Goal: Information Seeking & Learning: Compare options

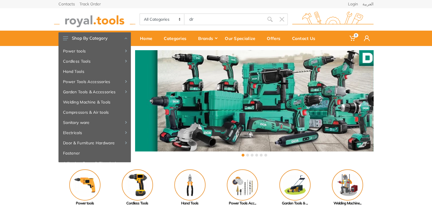
type input "dre"
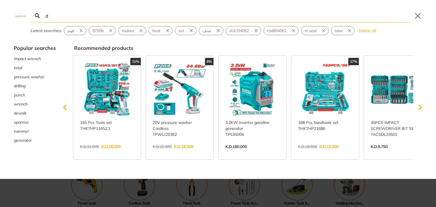
type input "dr"
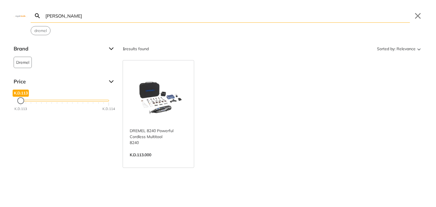
type input "drema"
click at [159, 161] on link "View more →" at bounding box center [158, 161] width 57 height 0
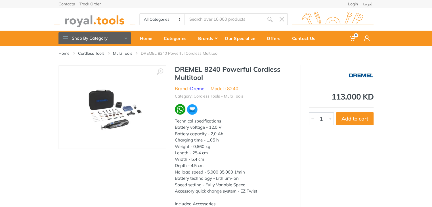
type input "drema"
click at [121, 52] on link "Multi Tools" at bounding box center [122, 54] width 19 height 6
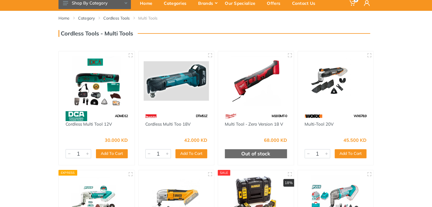
scroll to position [209, 0]
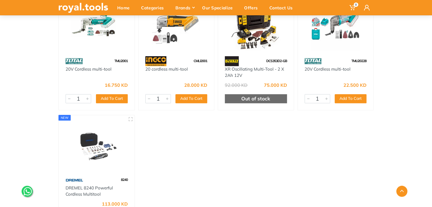
click at [104, 142] on img at bounding box center [97, 144] width 66 height 49
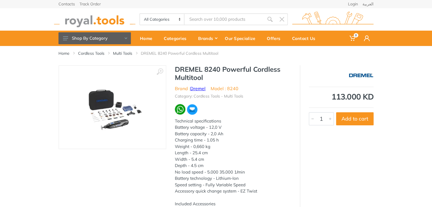
click at [199, 87] on link "Dremel" at bounding box center [197, 89] width 15 height 6
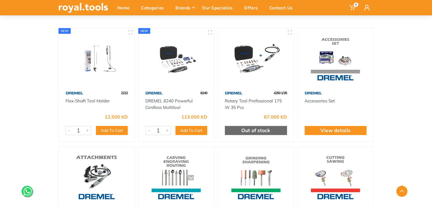
click at [432, 104] on html "0" at bounding box center [216, 0] width 432 height 207
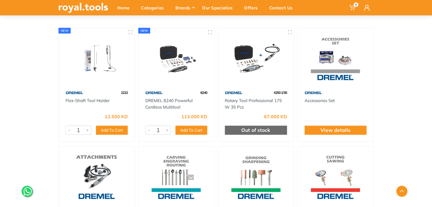
scroll to position [105, 0]
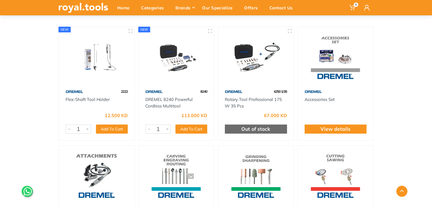
click at [260, 75] on img at bounding box center [256, 56] width 66 height 49
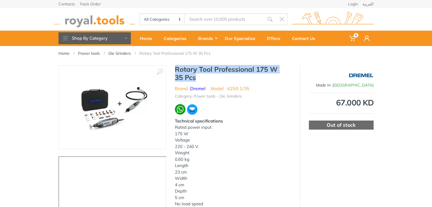
drag, startPoint x: 175, startPoint y: 70, endPoint x: 253, endPoint y: 75, distance: 78.8
click at [253, 75] on h1 "Rotary Tool Professional 175 W 35 Pcs" at bounding box center [233, 73] width 116 height 16
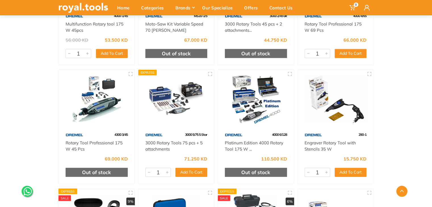
scroll to position [664, 0]
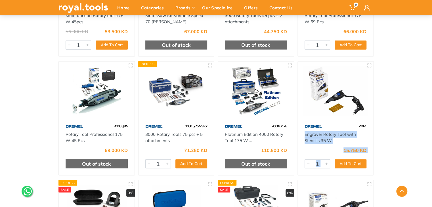
drag, startPoint x: 431, startPoint y: 126, endPoint x: 432, endPoint y: 157, distance: 30.4
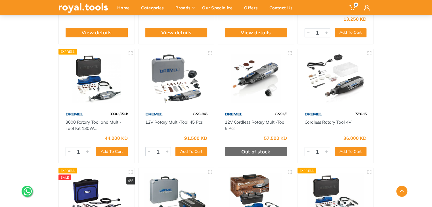
scroll to position [448, 0]
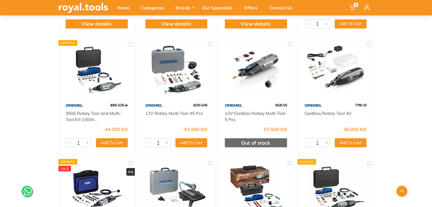
click at [188, 73] on img at bounding box center [177, 69] width 66 height 49
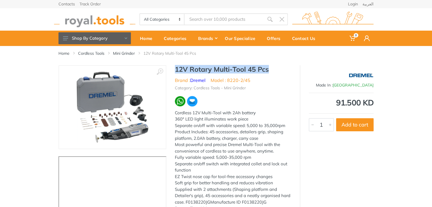
drag, startPoint x: 276, startPoint y: 66, endPoint x: 174, endPoint y: 70, distance: 101.6
click at [175, 70] on h1 "12V Rotary Multi-Tool 45 Pcs" at bounding box center [233, 69] width 116 height 8
copy h1 "12V Rotary Multi-Tool 45 Pcs"
click at [370, 5] on link "العربية" at bounding box center [367, 4] width 11 height 4
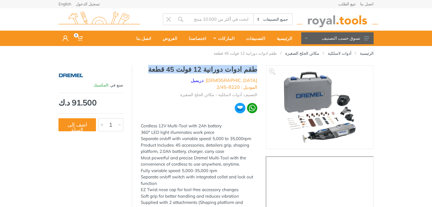
drag, startPoint x: 255, startPoint y: 69, endPoint x: 168, endPoint y: 72, distance: 87.7
click at [168, 72] on h1 "طقم ادوات دورانية 12 فولت 45 قطعة" at bounding box center [199, 69] width 116 height 8
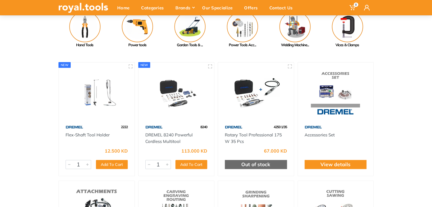
scroll to position [71, 0]
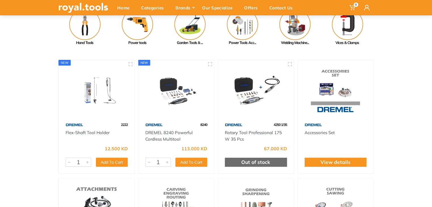
click at [261, 103] on img at bounding box center [256, 89] width 66 height 49
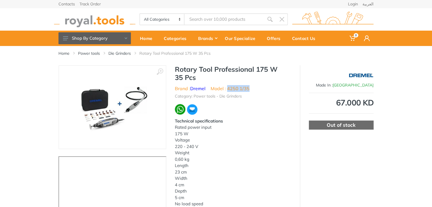
drag, startPoint x: 251, startPoint y: 89, endPoint x: 228, endPoint y: 91, distance: 22.5
click at [228, 91] on ul "Brand : Dremel Model : 4250 1/35" at bounding box center [233, 88] width 116 height 7
copy li "4250 1/35"
click at [197, 73] on h1 "Rotary Tool Professional 175 W 35 Pcs" at bounding box center [233, 73] width 116 height 16
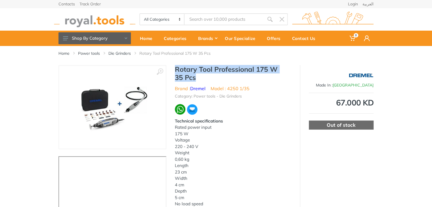
drag, startPoint x: 176, startPoint y: 68, endPoint x: 278, endPoint y: 78, distance: 103.2
click at [278, 78] on h1 "Rotary Tool Professional 175 W 35 Pcs" at bounding box center [233, 73] width 116 height 16
copy h1 "Rotary Tool Professional 175 W 35 Pcs"
click at [369, 2] on link "العربية" at bounding box center [367, 4] width 11 height 4
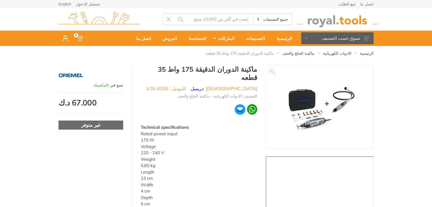
drag, startPoint x: 258, startPoint y: 70, endPoint x: 158, endPoint y: 69, distance: 99.6
click at [158, 69] on div "ماكينة الدوران الدقيقة 175 واط 35 قطعه الماركة : دريميل الموديل : 4250 1/35 الت…" at bounding box center [198, 189] width 133 height 248
copy h1 "ماكينة الدوران الدقيقة 175 واط 35 قطعه"
drag, startPoint x: 71, startPoint y: 76, endPoint x: 76, endPoint y: 75, distance: 4.6
click at [71, 76] on img at bounding box center [70, 75] width 25 height 14
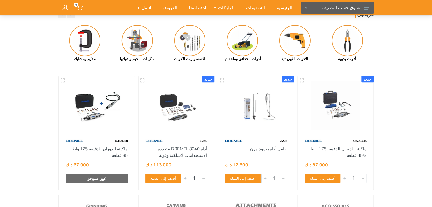
scroll to position [57, 0]
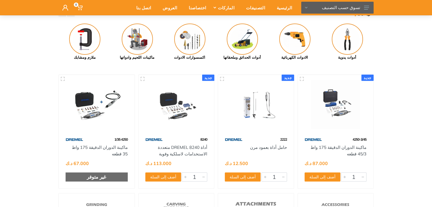
click at [344, 112] on img at bounding box center [336, 104] width 66 height 49
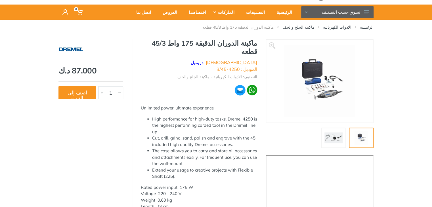
scroll to position [28, 0]
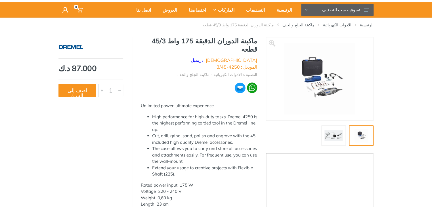
click at [338, 135] on img at bounding box center [333, 136] width 18 height 14
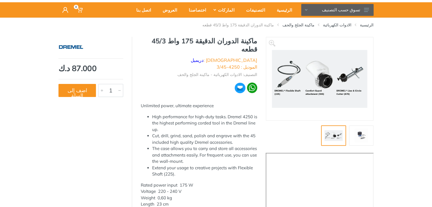
click at [355, 134] on img at bounding box center [361, 136] width 18 height 14
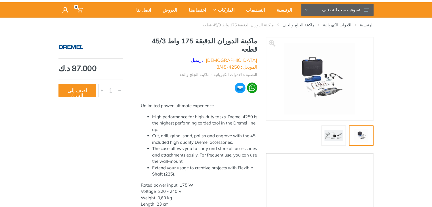
click at [329, 92] on img at bounding box center [319, 78] width 71 height 71
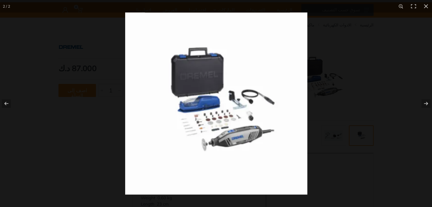
click at [390, 120] on div at bounding box center [341, 115] width 432 height 207
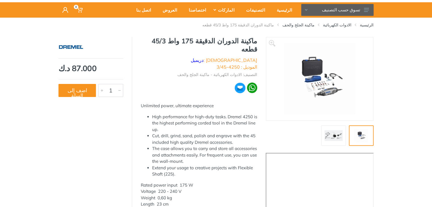
click at [328, 132] on img at bounding box center [333, 136] width 18 height 14
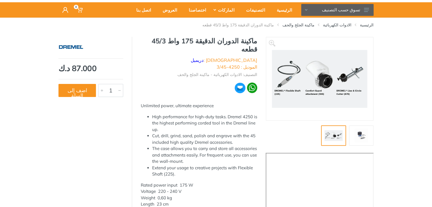
click at [359, 136] on img at bounding box center [361, 136] width 18 height 14
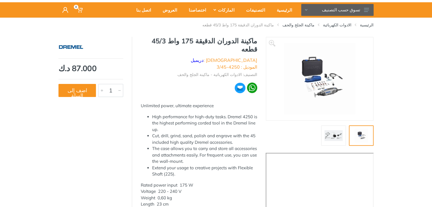
click at [329, 92] on img at bounding box center [319, 78] width 71 height 71
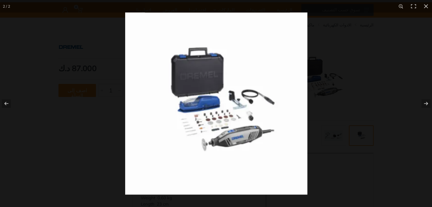
click at [397, 113] on div at bounding box center [341, 115] width 432 height 207
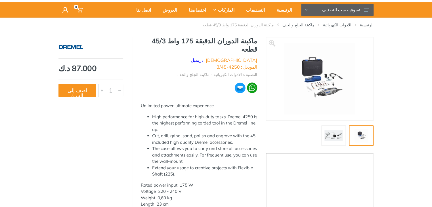
click at [334, 135] on img at bounding box center [333, 136] width 18 height 14
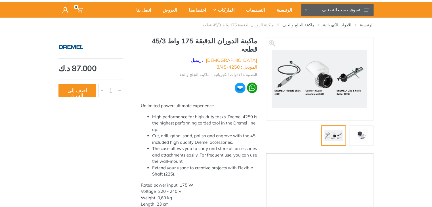
click at [364, 132] on img at bounding box center [361, 136] width 18 height 14
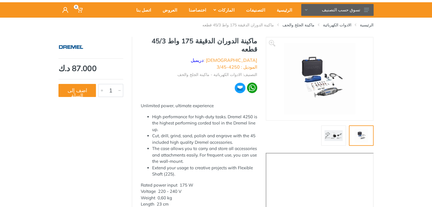
click at [337, 136] on img at bounding box center [333, 136] width 18 height 14
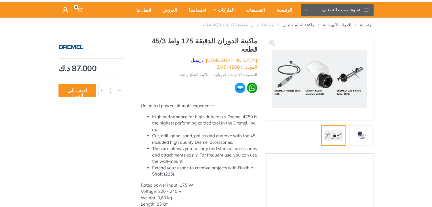
click at [367, 135] on img at bounding box center [361, 136] width 18 height 14
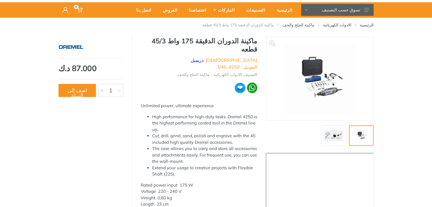
click at [348, 134] on div at bounding box center [345, 135] width 55 height 20
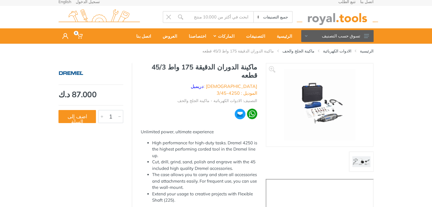
scroll to position [0, 0]
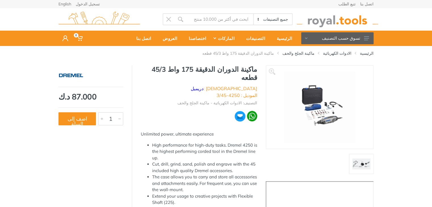
drag, startPoint x: 65, startPoint y: 4, endPoint x: 85, endPoint y: 18, distance: 24.8
click at [65, 4] on link "English" at bounding box center [64, 4] width 13 height 4
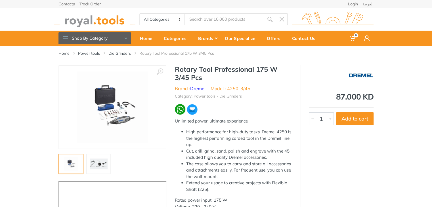
click at [107, 164] on link at bounding box center [98, 164] width 25 height 20
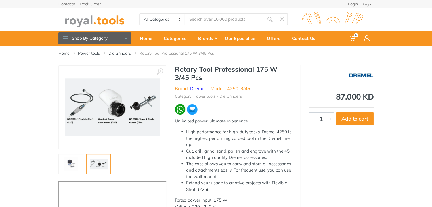
click at [72, 160] on img at bounding box center [71, 164] width 18 height 14
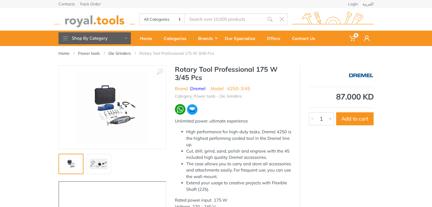
click at [108, 161] on link at bounding box center [98, 164] width 25 height 20
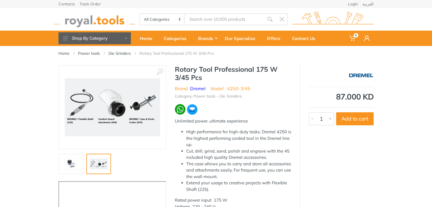
click at [25, 140] on div "‹ › 1" at bounding box center [216, 170] width 432 height 211
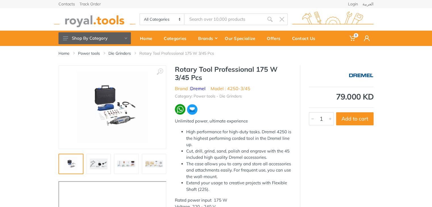
click at [101, 161] on img at bounding box center [99, 164] width 18 height 14
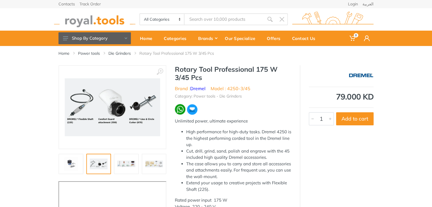
click at [122, 164] on img at bounding box center [126, 164] width 18 height 14
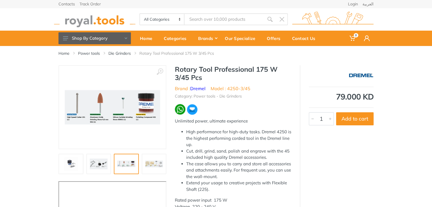
click at [145, 164] on img at bounding box center [154, 164] width 18 height 14
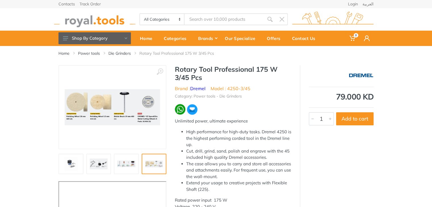
drag, startPoint x: 159, startPoint y: 164, endPoint x: 113, endPoint y: 163, distance: 45.4
click at [113, 163] on div at bounding box center [168, 164] width 221 height 20
drag, startPoint x: 152, startPoint y: 165, endPoint x: 188, endPoint y: 162, distance: 37.0
click at [188, 162] on div "‹ › ‹ › Brand : Dremel" at bounding box center [215, 170] width 315 height 211
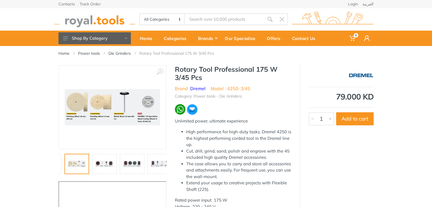
drag, startPoint x: 152, startPoint y: 164, endPoint x: 77, endPoint y: 165, distance: 75.2
click at [77, 165] on img at bounding box center [77, 164] width 18 height 14
click at [102, 161] on img at bounding box center [99, 164] width 18 height 14
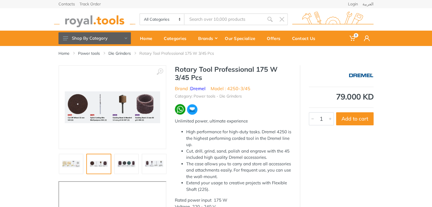
click at [124, 163] on img at bounding box center [126, 164] width 18 height 14
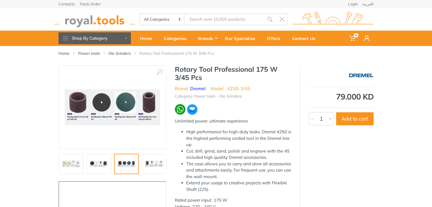
click at [154, 161] on img at bounding box center [154, 164] width 18 height 14
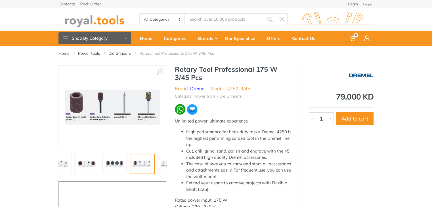
drag, startPoint x: 146, startPoint y: 164, endPoint x: 96, endPoint y: 160, distance: 50.4
click at [96, 160] on div at bounding box center [74, 164] width 221 height 20
click at [157, 161] on img at bounding box center [154, 164] width 18 height 14
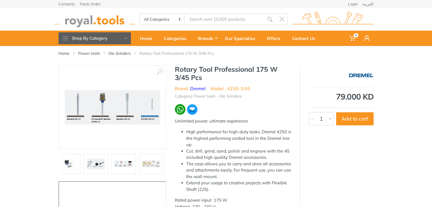
drag, startPoint x: 115, startPoint y: 164, endPoint x: 222, endPoint y: 166, distance: 107.3
click at [222, 166] on div "‹ › ‹ › Brand : Dremel" at bounding box center [215, 170] width 315 height 211
drag, startPoint x: 137, startPoint y: 164, endPoint x: 208, endPoint y: 168, distance: 70.8
click at [208, 168] on div "‹ › ‹ › Brand : Dremel" at bounding box center [215, 170] width 315 height 211
click at [199, 19] on input "Site search" at bounding box center [223, 19] width 79 height 12
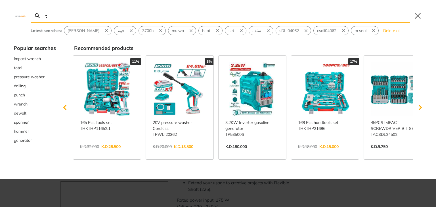
type input "t"
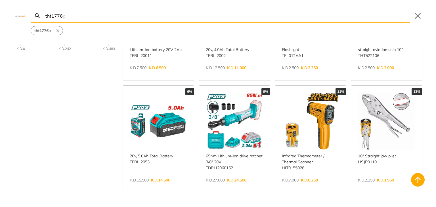
scroll to position [79, 0]
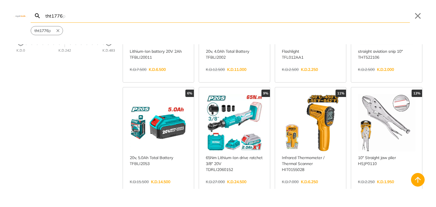
type input "tht1776"
click at [380, 75] on link "View more →" at bounding box center [386, 75] width 57 height 0
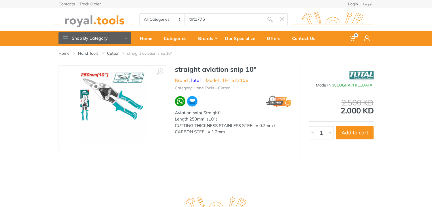
click at [111, 54] on link "Cutter" at bounding box center [113, 54] width 12 height 6
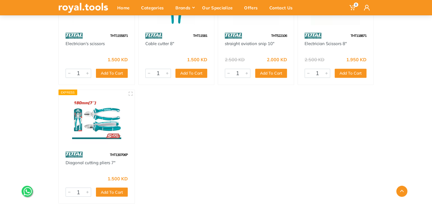
scroll to position [1546, 0]
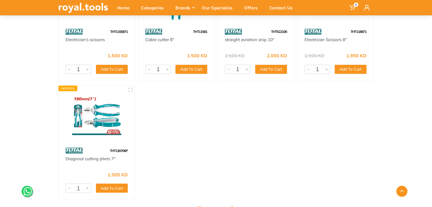
click at [107, 125] on img at bounding box center [97, 115] width 66 height 49
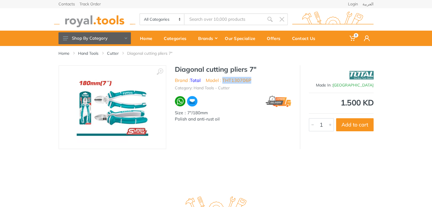
drag, startPoint x: 251, startPoint y: 80, endPoint x: 222, endPoint y: 83, distance: 29.1
click at [222, 83] on ul "Brand : Total Model : THT130706P" at bounding box center [233, 80] width 116 height 7
copy li "THT130706P"
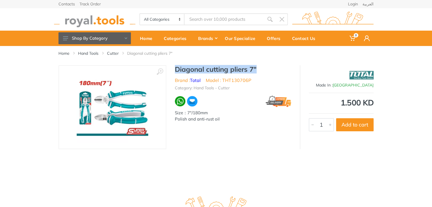
drag, startPoint x: 261, startPoint y: 69, endPoint x: 173, endPoint y: 68, distance: 87.7
click at [173, 68] on div "Diagonal cutting pliers 7" Brand : Total Model : THT130706P Category: Hand Tool…" at bounding box center [232, 98] width 133 height 67
copy h1 "Diagonal cutting pliers 7""
click at [174, 41] on div "Categories" at bounding box center [177, 38] width 34 height 12
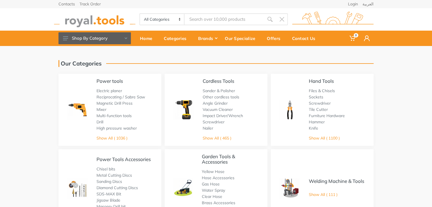
scroll to position [143, 0]
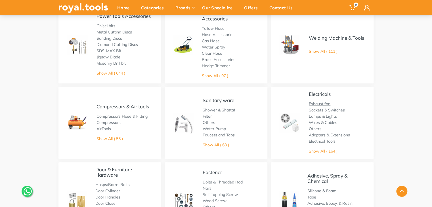
click at [322, 104] on link "Exhaust fan" at bounding box center [320, 103] width 22 height 5
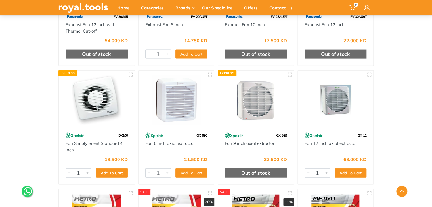
scroll to position [606, 0]
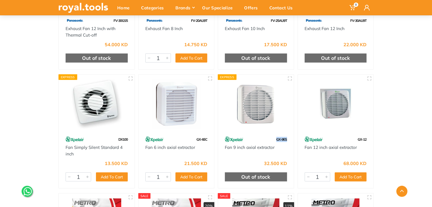
drag, startPoint x: 288, startPoint y: 140, endPoint x: 276, endPoint y: 138, distance: 12.4
click at [276, 138] on div "GX-9ES" at bounding box center [256, 139] width 76 height 10
copy span "GX-9ES"
click at [256, 98] on img at bounding box center [256, 104] width 66 height 49
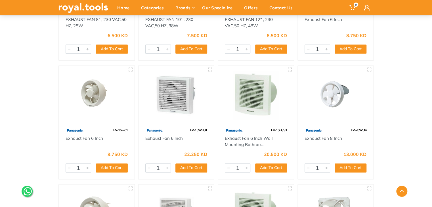
click at [89, 8] on img at bounding box center [83, 8] width 50 height 10
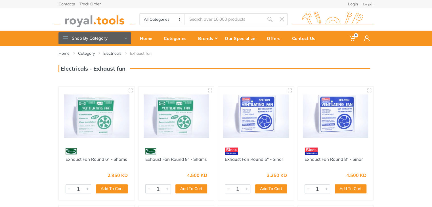
click at [74, 18] on img at bounding box center [94, 20] width 81 height 16
